Goal: Information Seeking & Learning: Learn about a topic

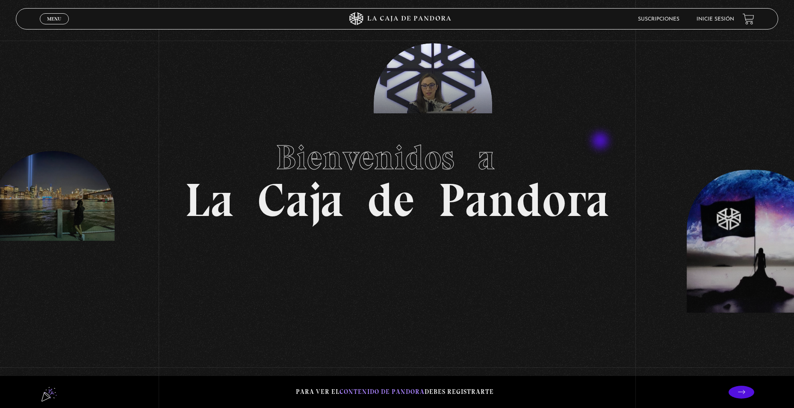
scroll to position [43, 0]
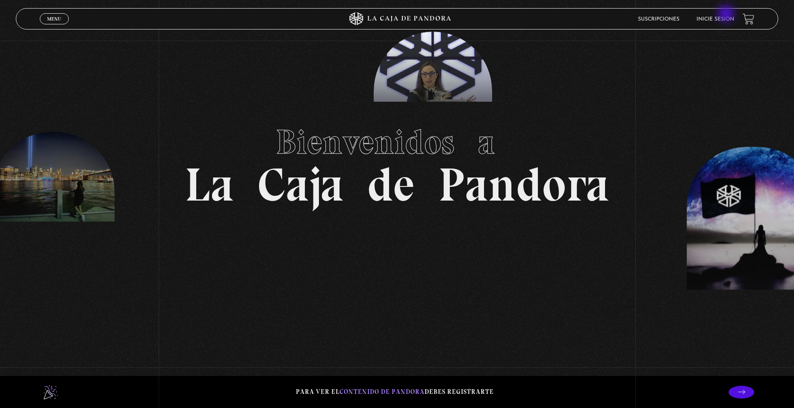
click at [727, 15] on li "Inicie sesión" at bounding box center [716, 18] width 38 height 13
click at [728, 24] on li "Inicie sesión" at bounding box center [716, 18] width 38 height 13
click at [724, 18] on link "Inicie sesión" at bounding box center [716, 19] width 38 height 5
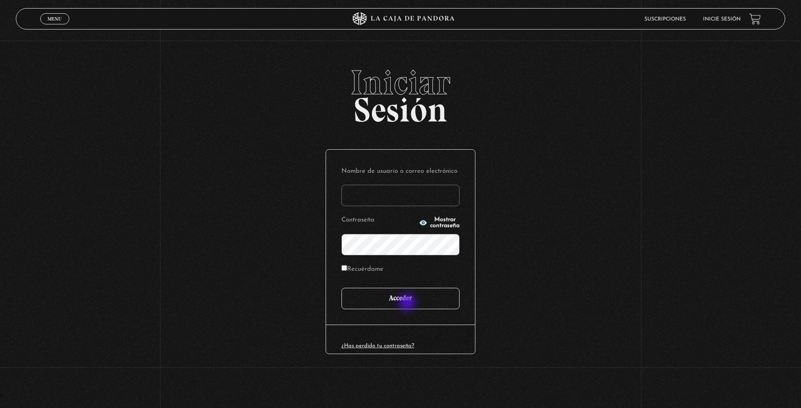
type input "CinthyaVA"
click at [408, 303] on input "Acceder" at bounding box center [400, 298] width 118 height 21
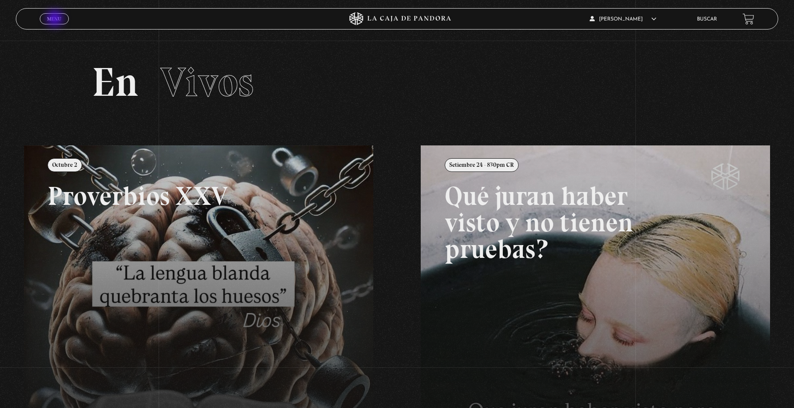
click at [56, 19] on span "Menu" at bounding box center [54, 18] width 14 height 5
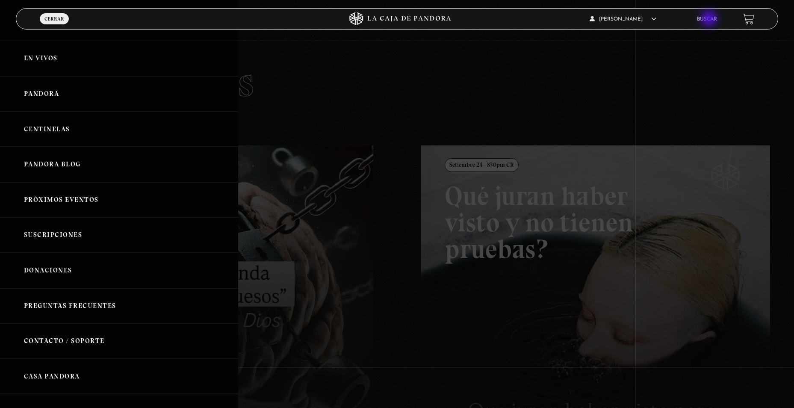
click at [710, 19] on link "Buscar" at bounding box center [707, 19] width 20 height 5
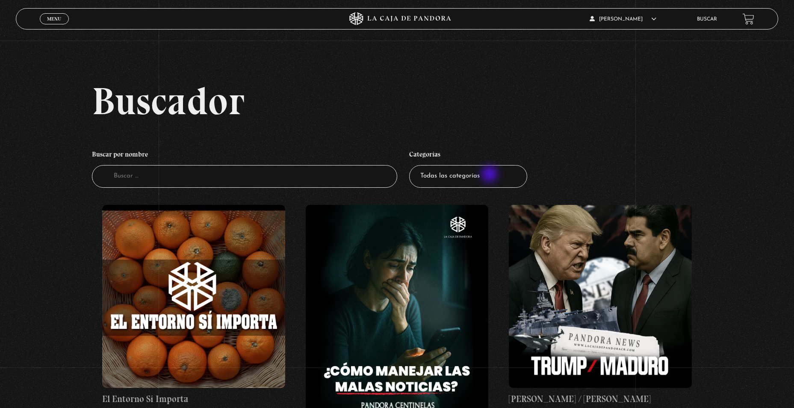
click at [491, 175] on select "Todas las categorías 11:11 Humanitario (1) Amo los [DATE] (4) Análisis de serie…" at bounding box center [468, 176] width 118 height 23
select select "nuevo-orden-mundial-nwo"
click at [412, 165] on select "Todas las categorías 11:11 Humanitario (1) Amo los Lunes (4) Análisis de series…" at bounding box center [468, 176] width 118 height 23
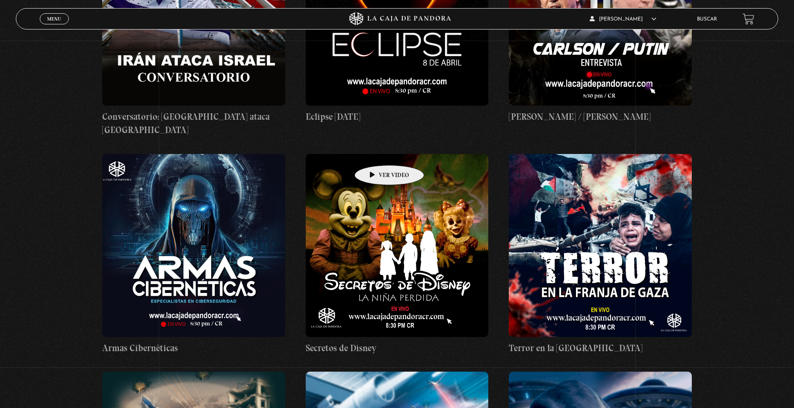
scroll to position [1668, 0]
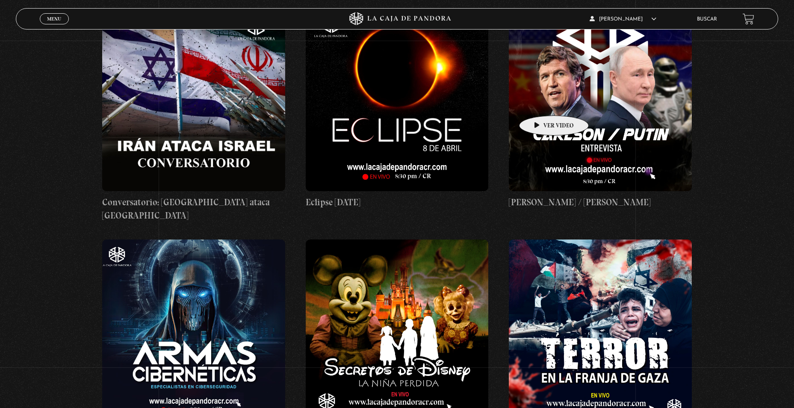
click at [541, 103] on figure at bounding box center [600, 99] width 183 height 183
